Goal: Transaction & Acquisition: Purchase product/service

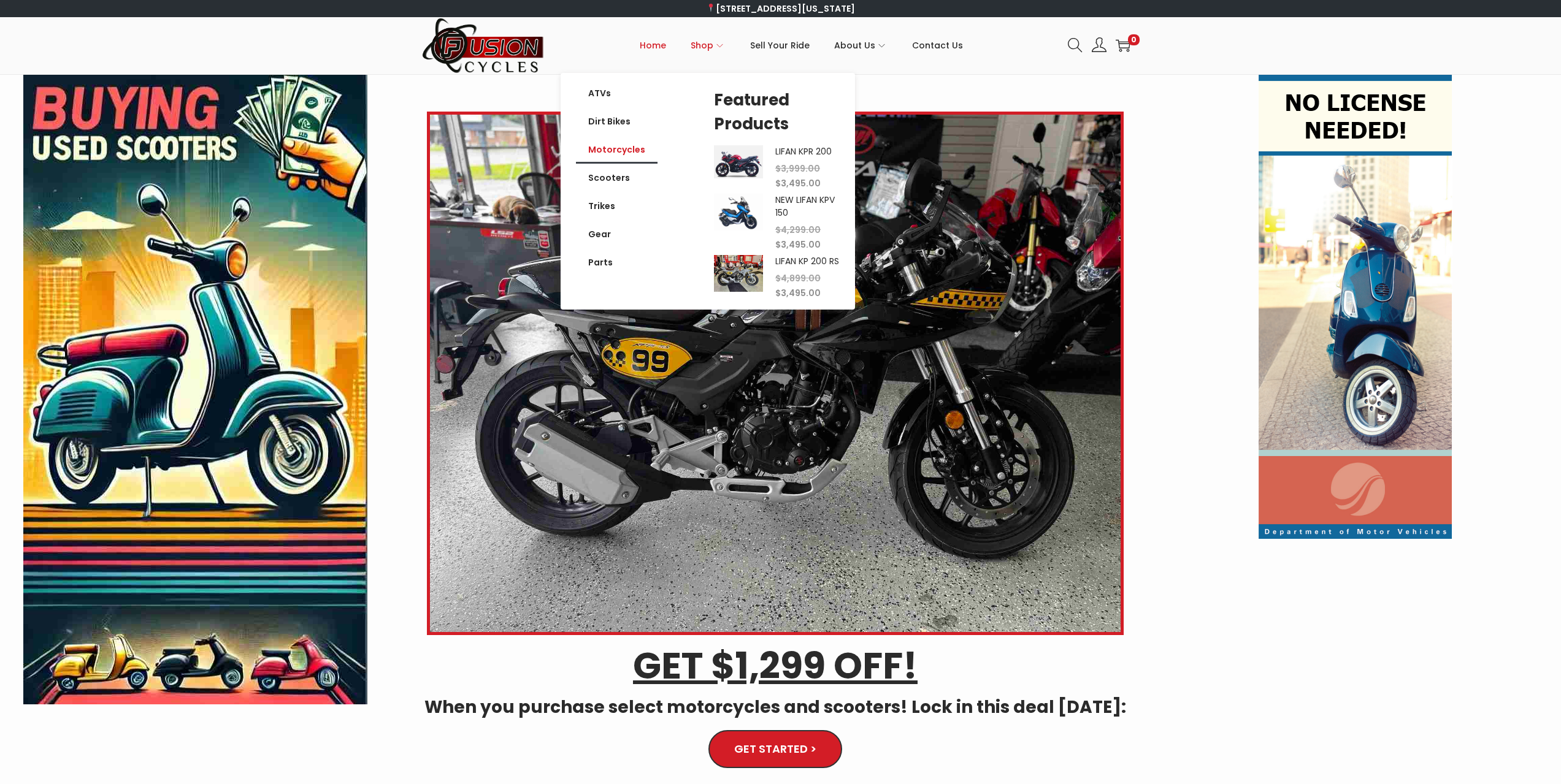
click at [623, 150] on link "Motorcycles" at bounding box center [616, 150] width 82 height 29
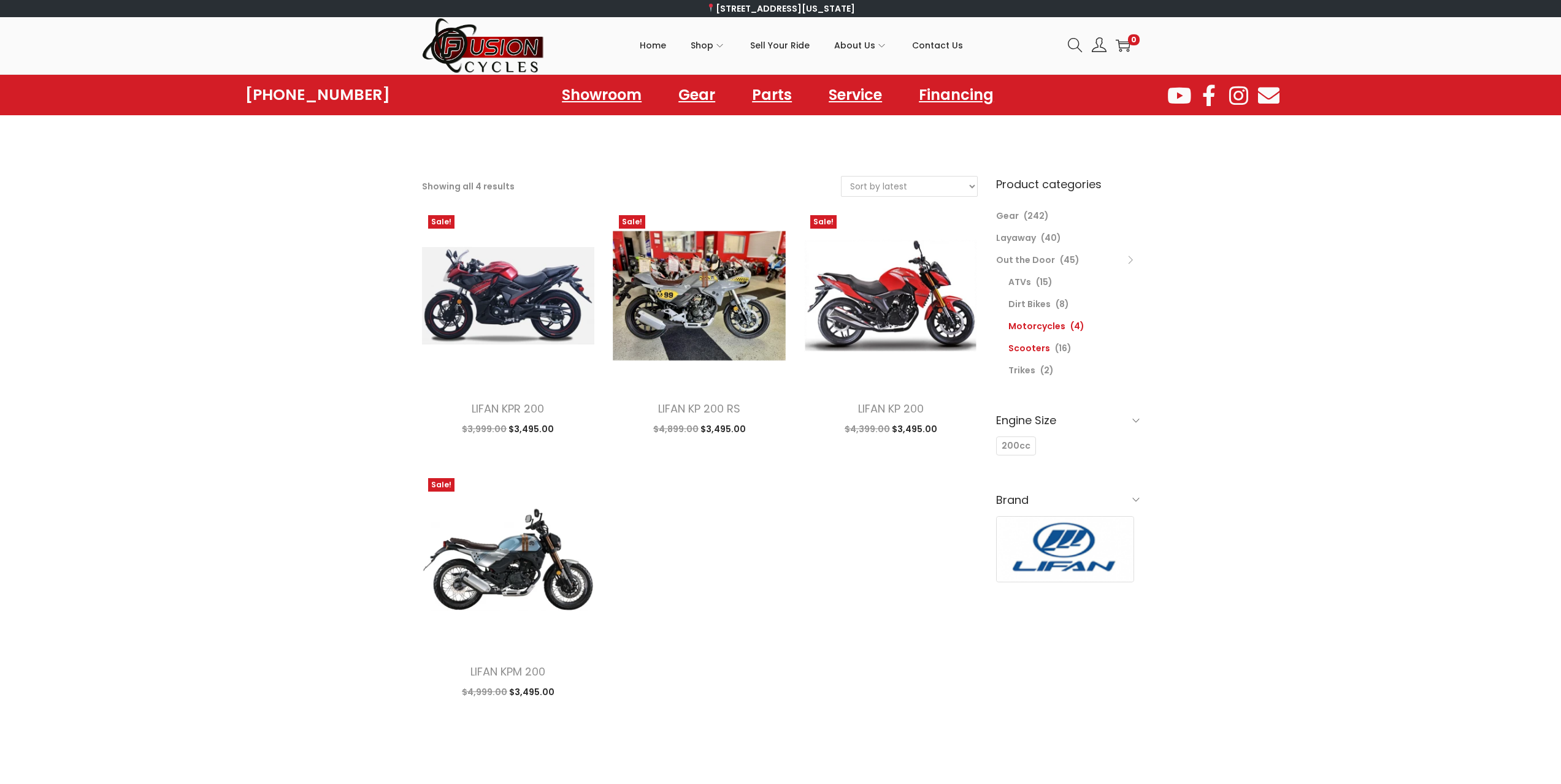
click at [1044, 349] on link "Scooters" at bounding box center [1029, 347] width 42 height 12
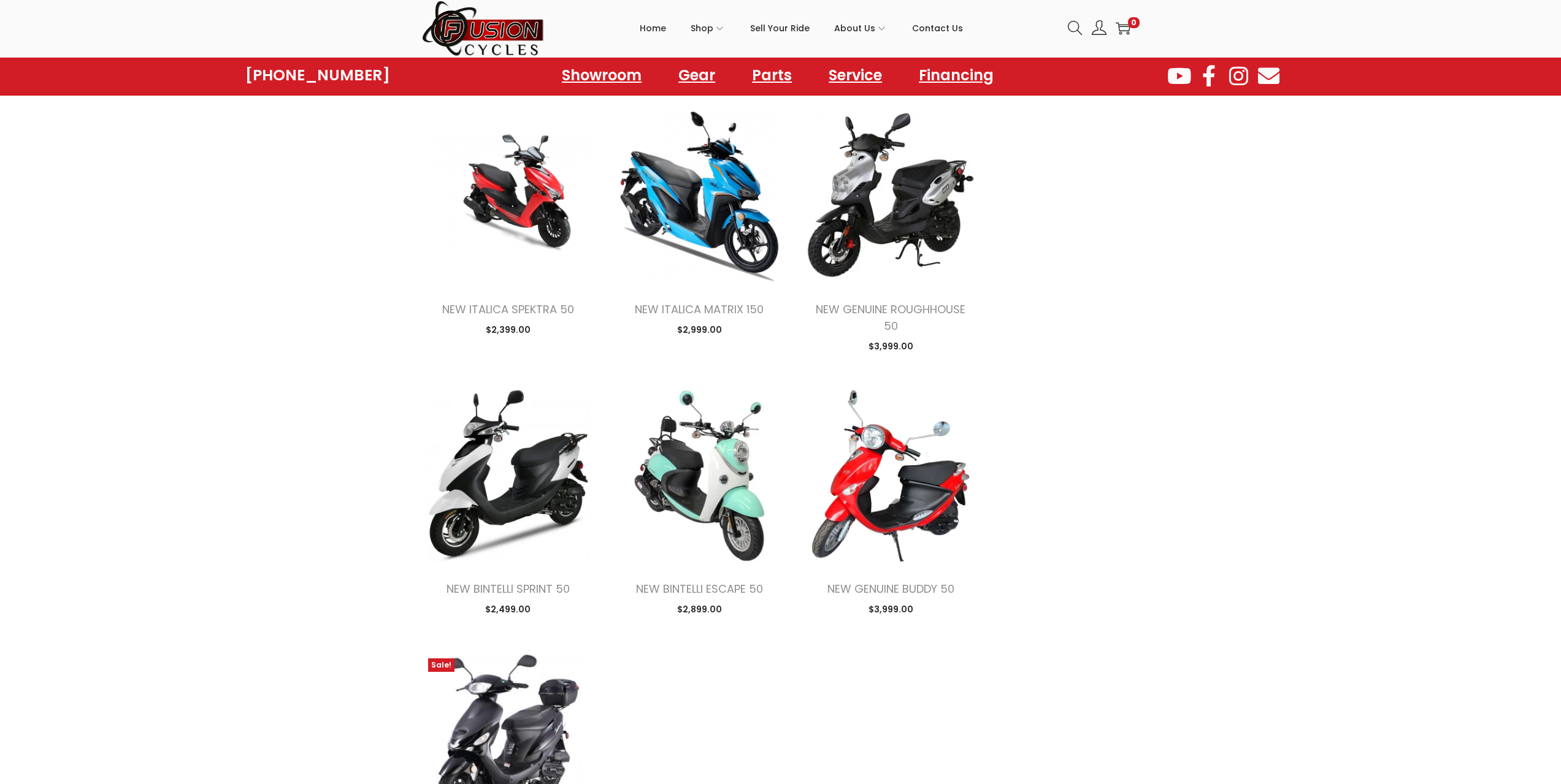
scroll to position [858, 0]
